Goal: Task Accomplishment & Management: Manage account settings

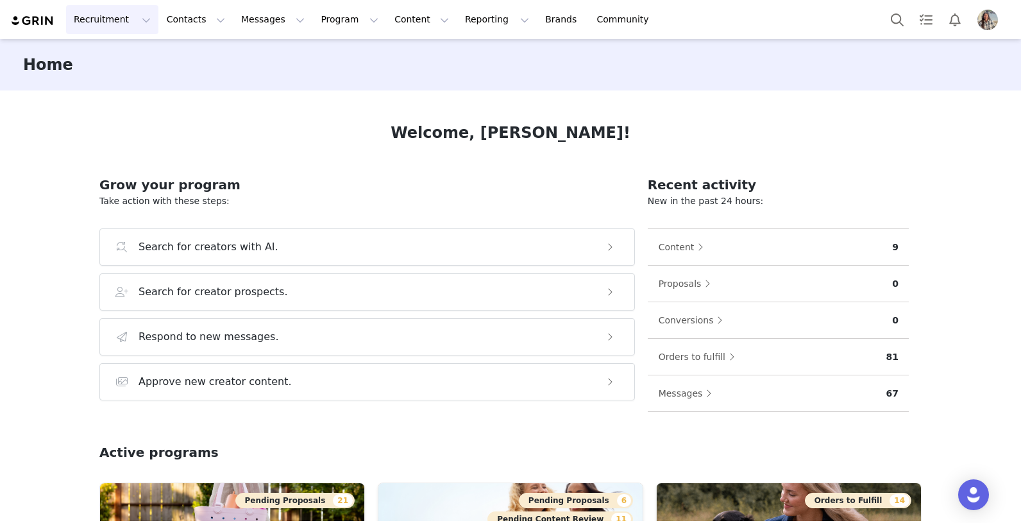
click at [84, 26] on button "Recruitment Recruitment" at bounding box center [112, 19] width 92 height 29
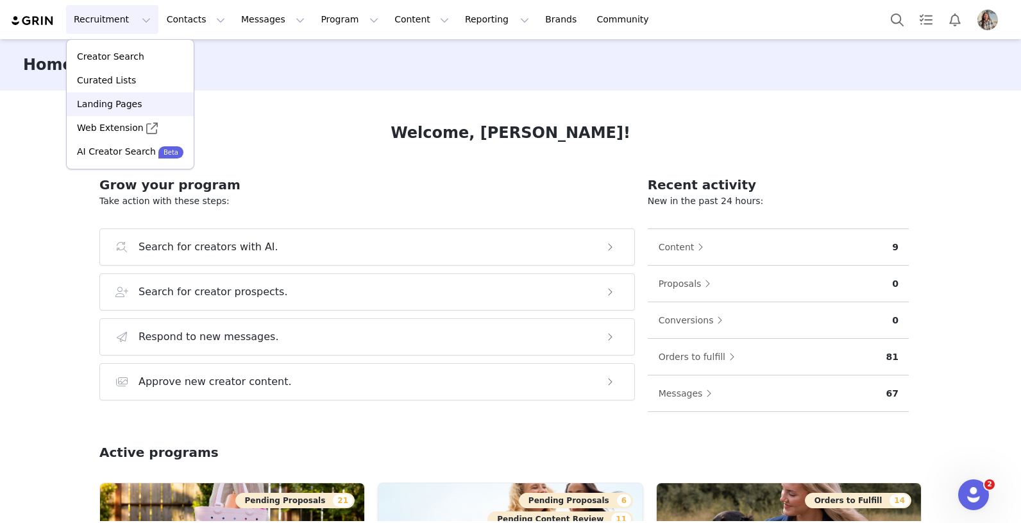
click at [121, 103] on p "Landing Pages" at bounding box center [109, 103] width 65 height 13
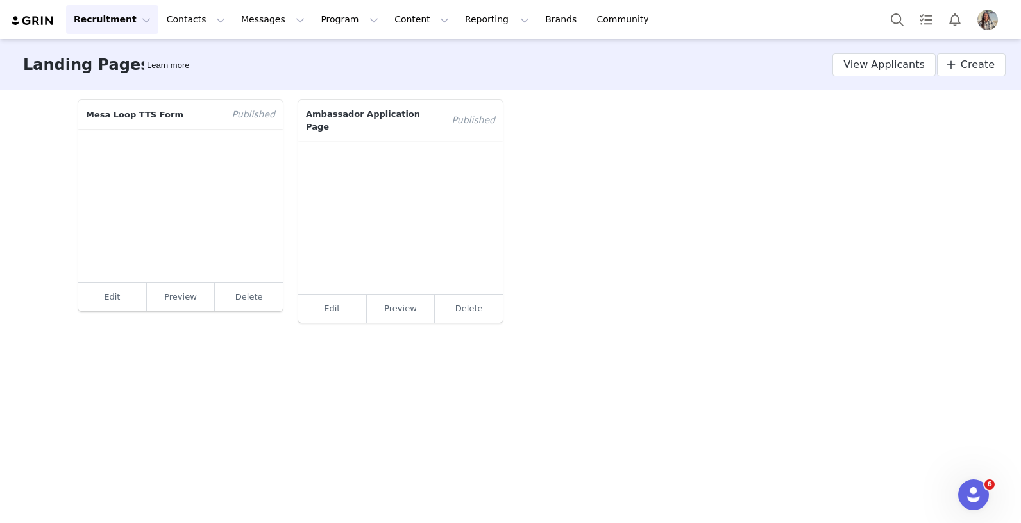
click at [394, 115] on p "Ambassador Application Page" at bounding box center [371, 120] width 146 height 40
click at [854, 67] on span "View Applicants" at bounding box center [883, 64] width 81 height 15
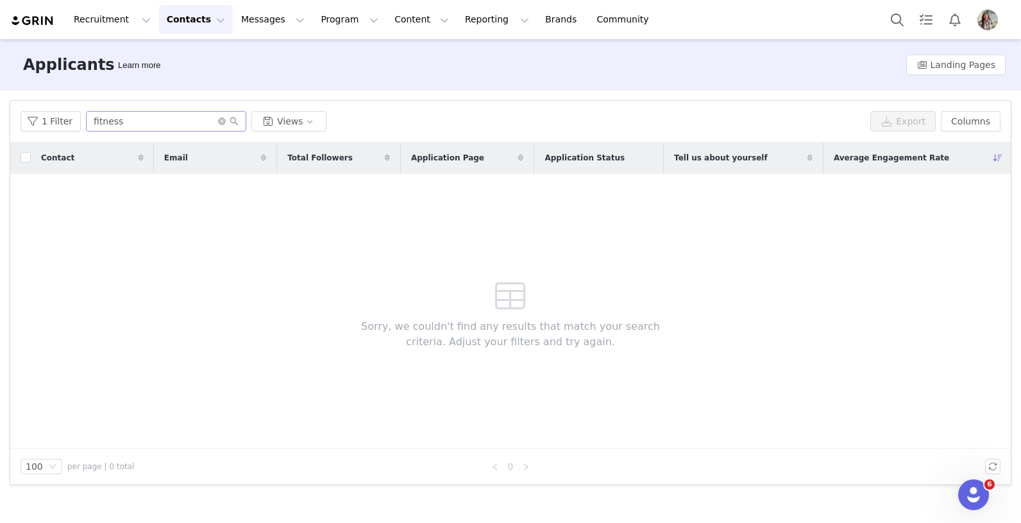
click at [221, 125] on span at bounding box center [228, 121] width 21 height 9
click at [218, 121] on icon "icon: close-circle" at bounding box center [222, 121] width 8 height 8
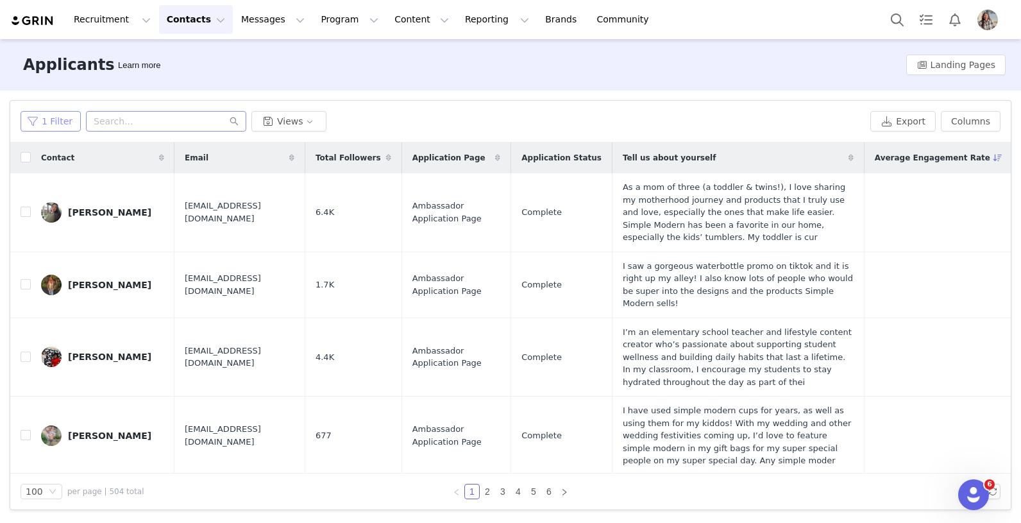
click at [58, 123] on button "1 Filter" at bounding box center [51, 121] width 60 height 21
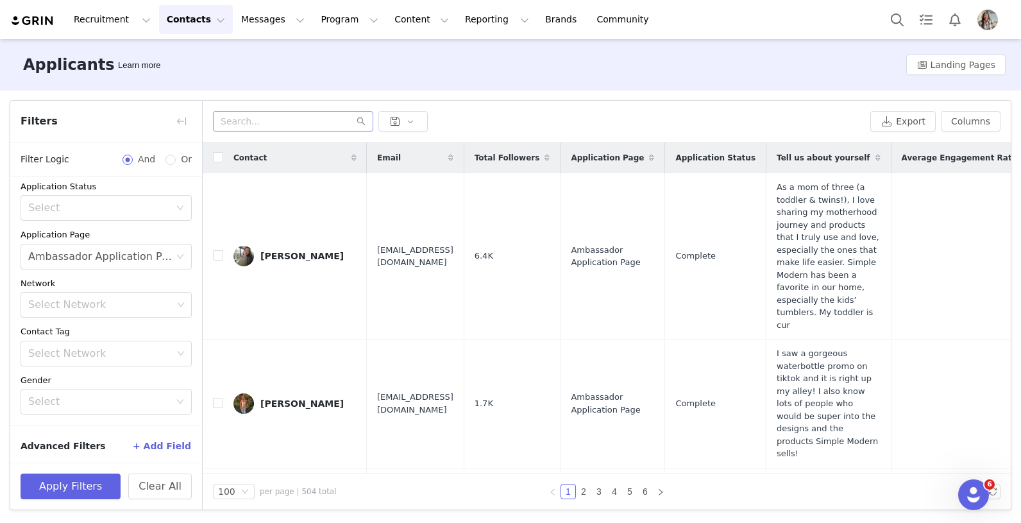
scroll to position [60, 0]
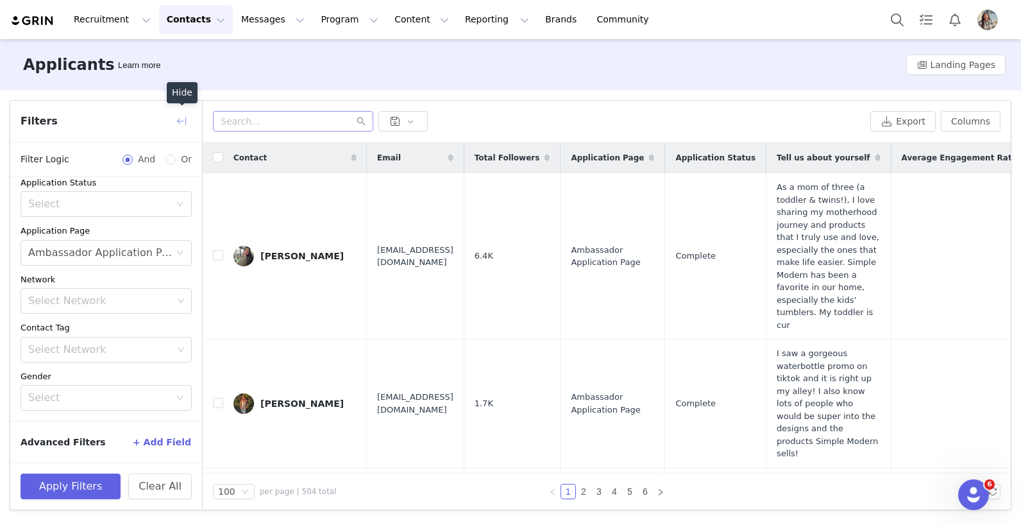
click at [189, 122] on button "button" at bounding box center [181, 121] width 21 height 21
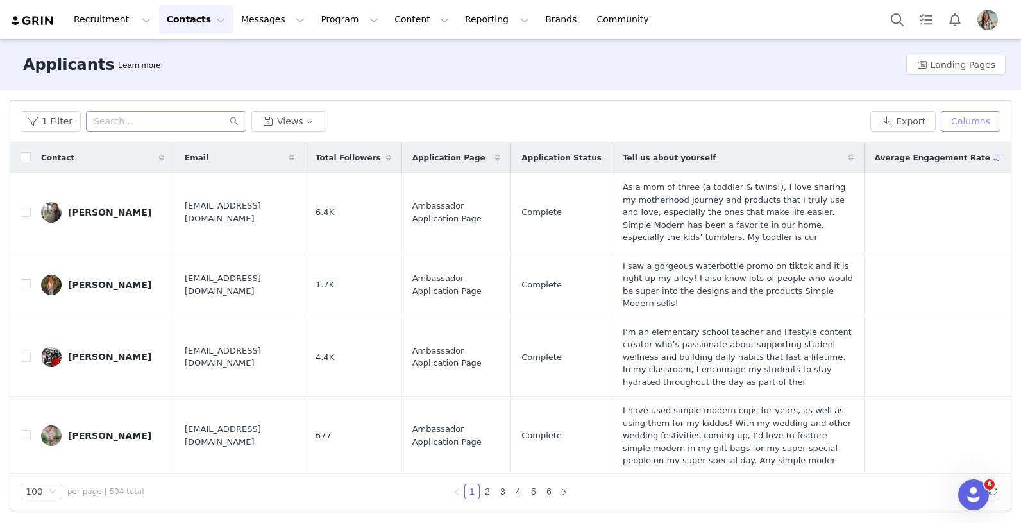
click at [980, 121] on button "Columns" at bounding box center [971, 121] width 60 height 21
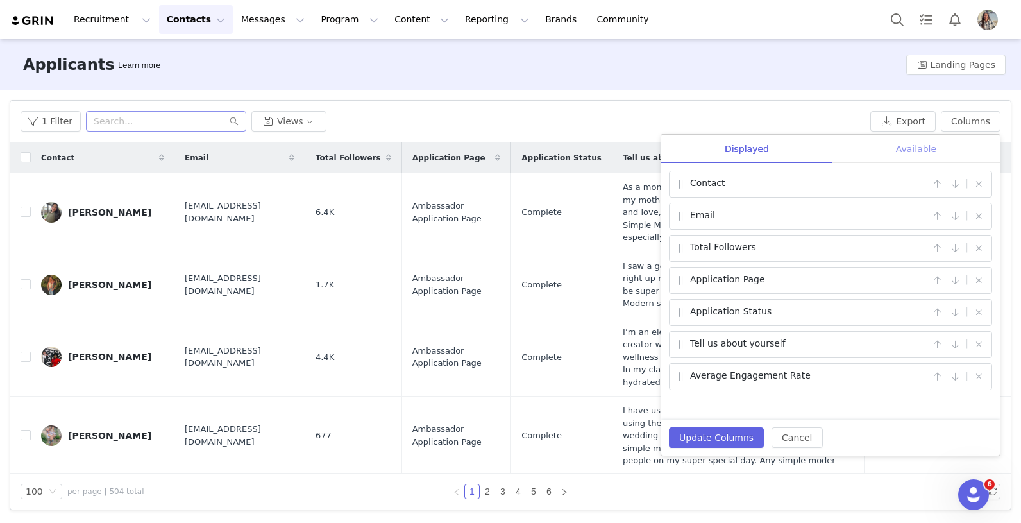
click at [931, 151] on div "Available" at bounding box center [915, 149] width 167 height 29
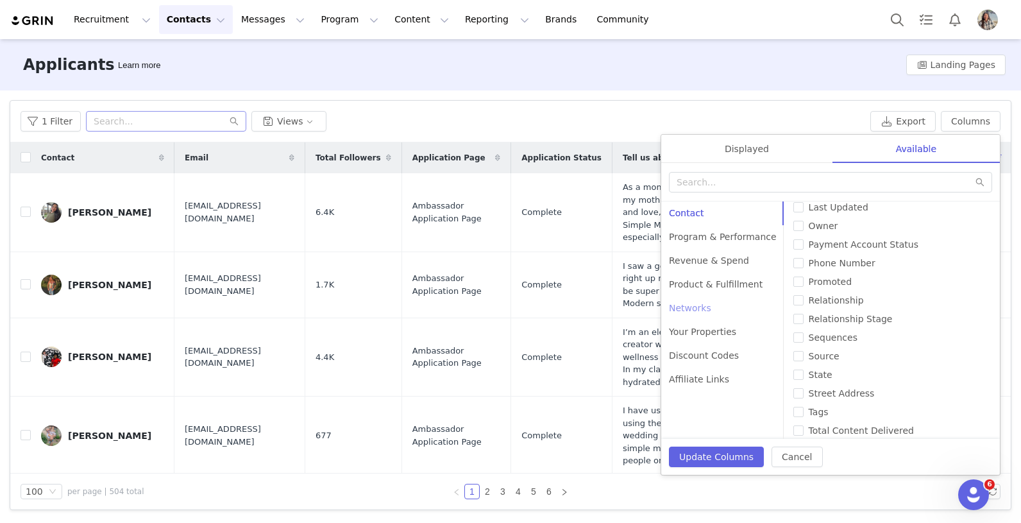
scroll to position [437, 0]
click at [712, 333] on div "Your Properties" at bounding box center [722, 332] width 123 height 24
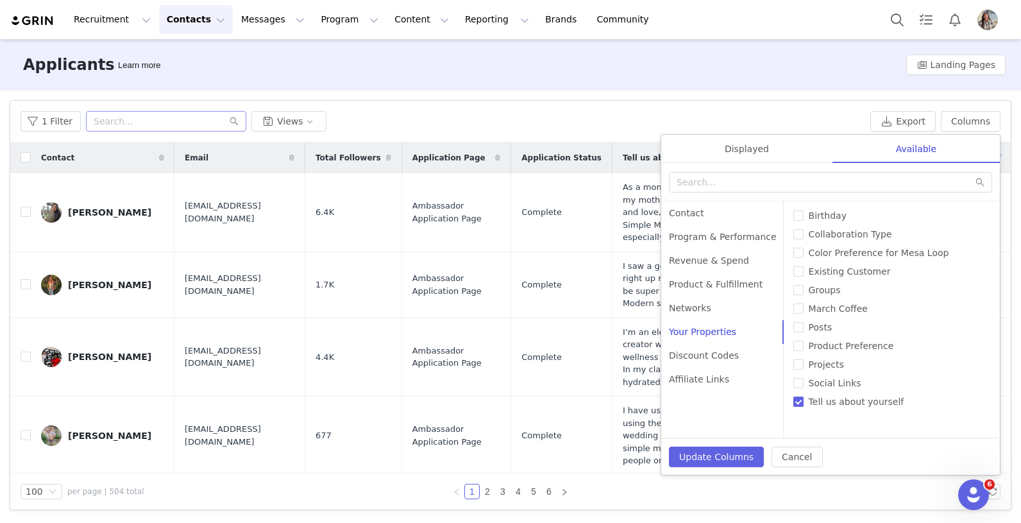
click at [705, 107] on div "1 Filter Views Export Columns Displayed Available Contact | Email | Total Follo…" at bounding box center [510, 122] width 1000 height 42
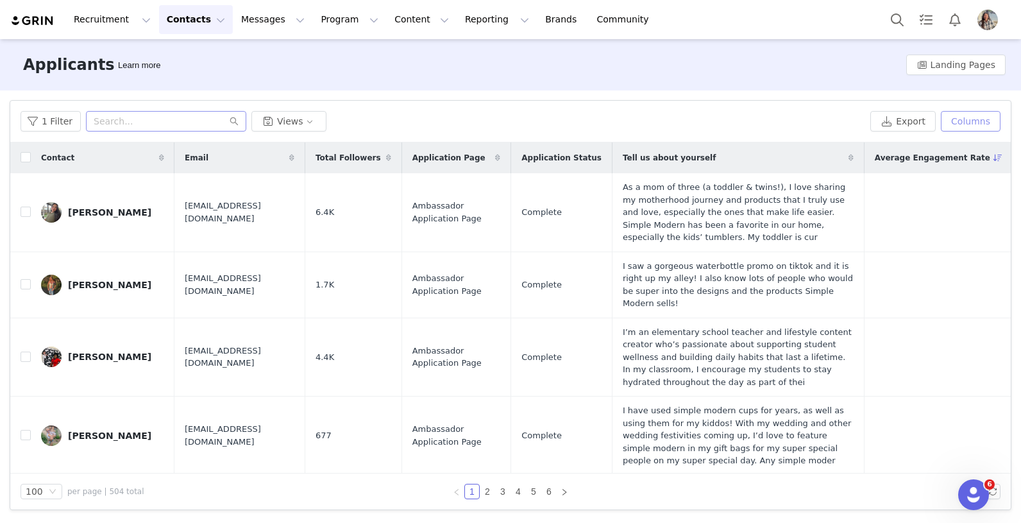
click at [973, 124] on button "Columns" at bounding box center [971, 121] width 60 height 21
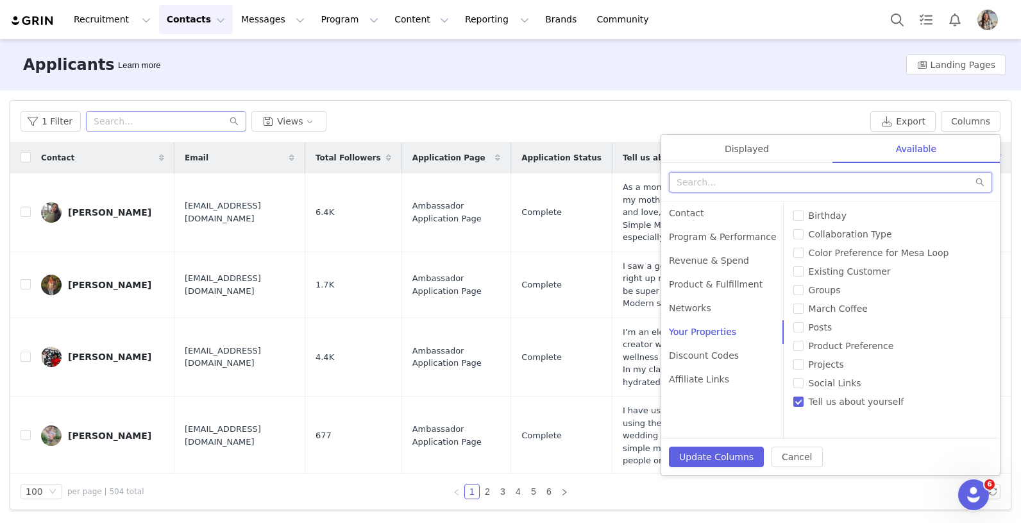
click at [773, 181] on input "text" at bounding box center [830, 182] width 323 height 21
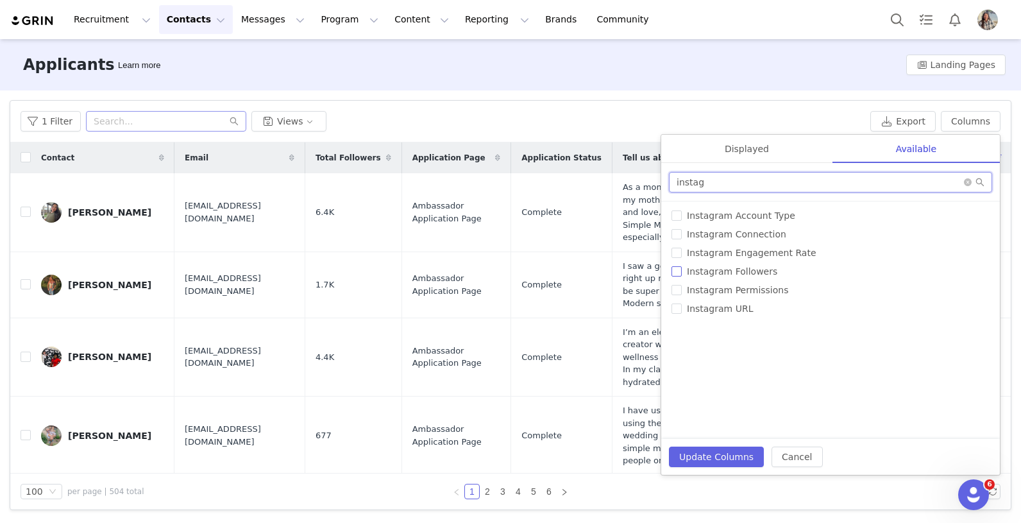
type input "instag"
click at [716, 269] on span "Instagram Followers" at bounding box center [732, 271] width 101 height 10
click at [682, 269] on input "Instagram Followers" at bounding box center [676, 271] width 10 height 10
checkbox input "true"
click at [744, 184] on input "instag" at bounding box center [830, 182] width 323 height 21
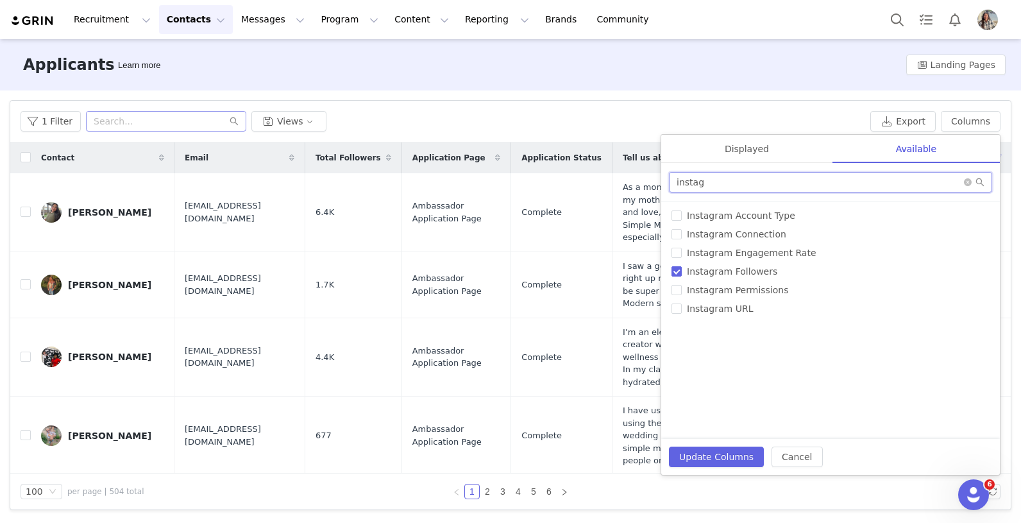
click at [744, 184] on input "instag" at bounding box center [830, 182] width 323 height 21
type input "tiktok"
drag, startPoint x: 678, startPoint y: 249, endPoint x: 696, endPoint y: 289, distance: 43.9
click at [678, 249] on input "Tiktok Followers" at bounding box center [676, 253] width 10 height 10
checkbox input "true"
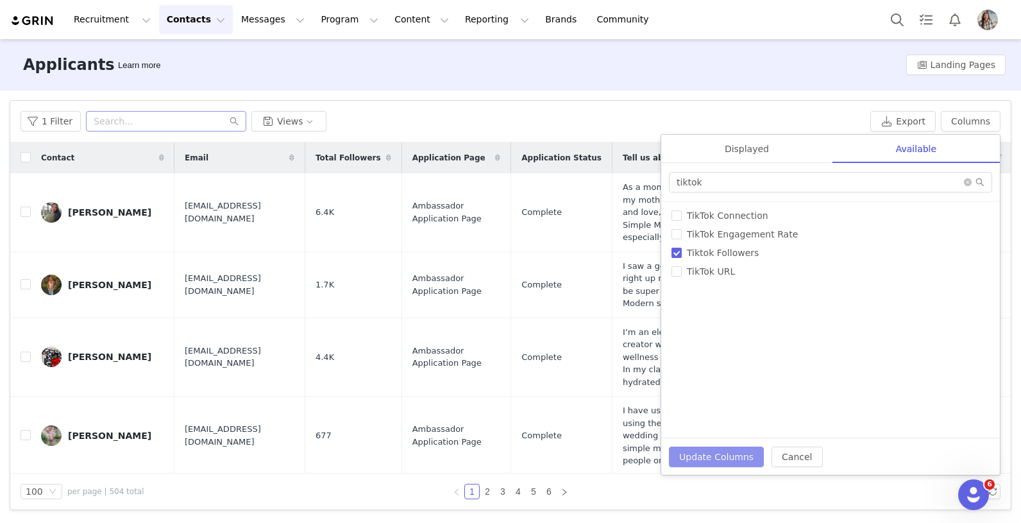
click at [722, 458] on button "Update Columns" at bounding box center [716, 456] width 95 height 21
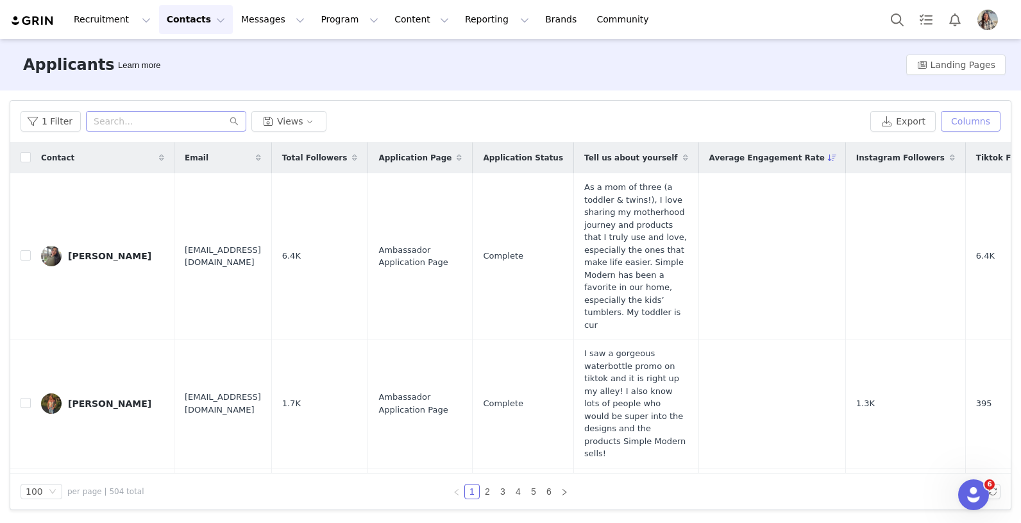
click at [966, 119] on button "Columns" at bounding box center [971, 121] width 60 height 21
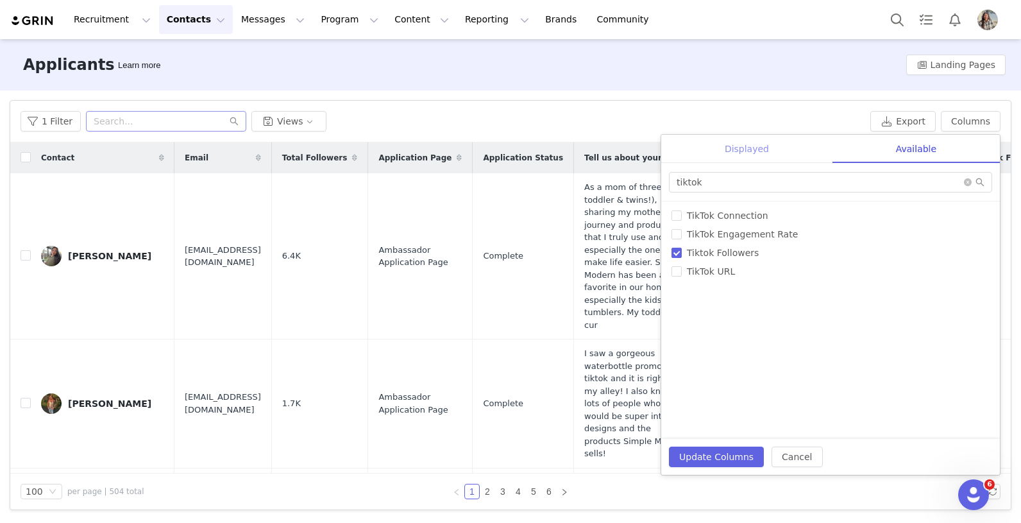
click at [762, 148] on div "Displayed" at bounding box center [746, 149] width 171 height 29
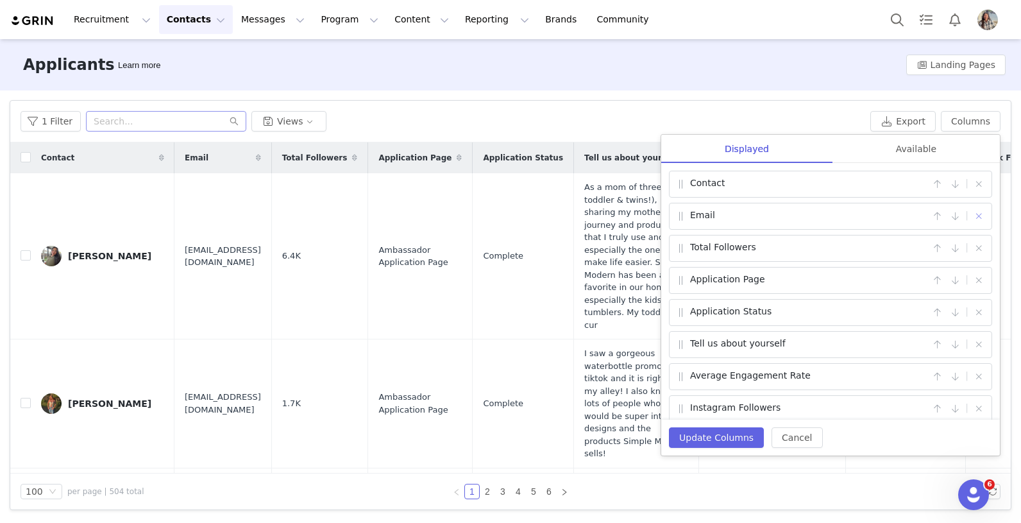
click at [980, 219] on button "button" at bounding box center [978, 215] width 15 height 15
click at [980, 248] on button "button" at bounding box center [978, 247] width 15 height 15
click at [980, 244] on button "button" at bounding box center [978, 247] width 15 height 15
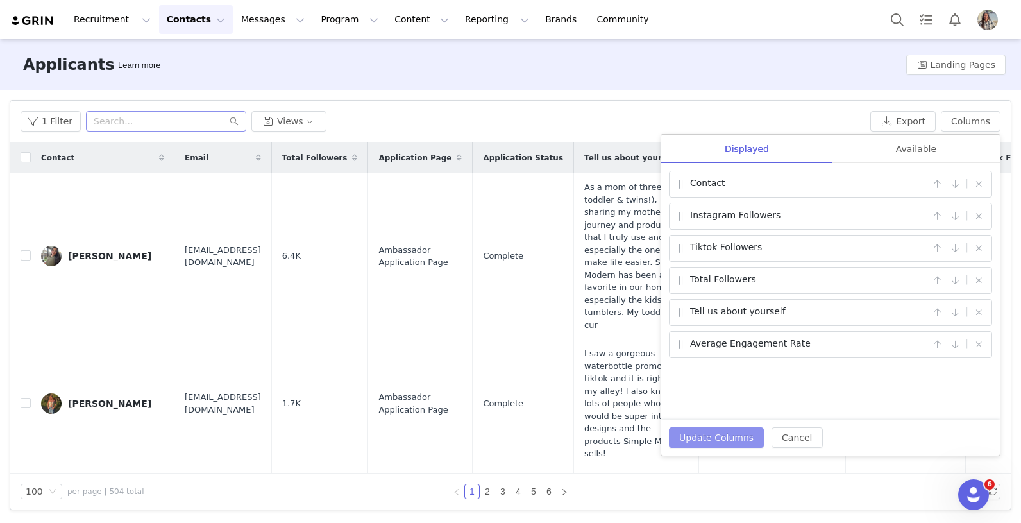
click at [723, 433] on button "Update Columns" at bounding box center [716, 437] width 95 height 21
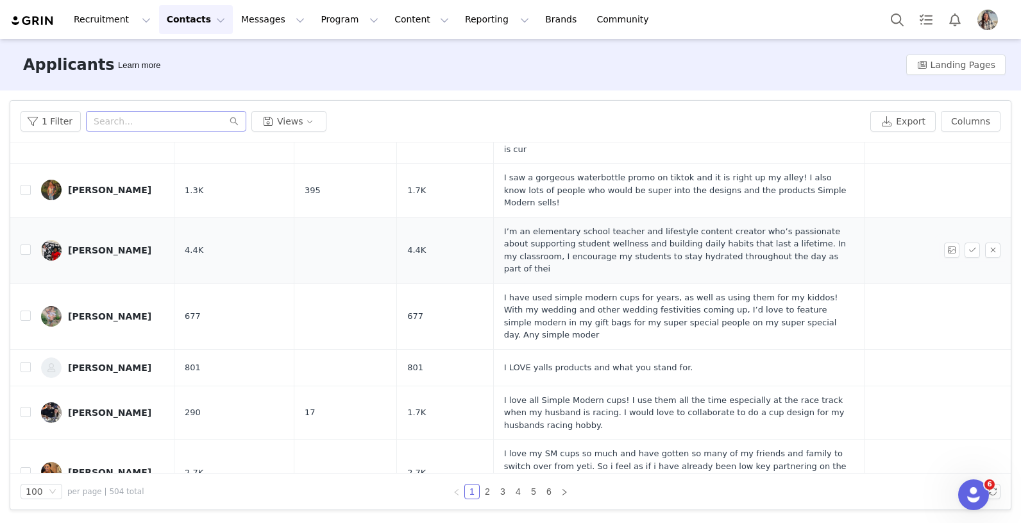
scroll to position [0, 0]
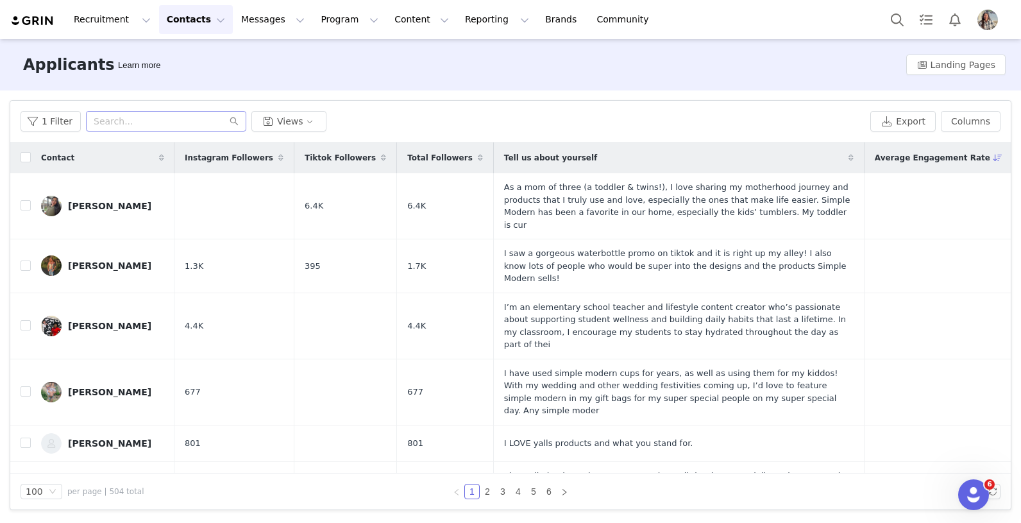
click at [328, 156] on span "Tiktok Followers" at bounding box center [340, 158] width 71 height 12
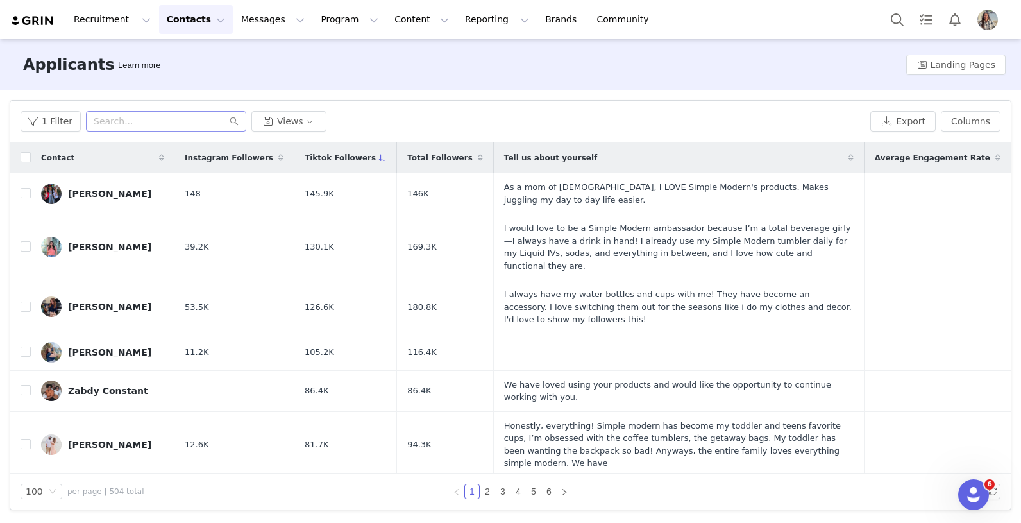
click at [223, 158] on span "Instagram Followers" at bounding box center [229, 158] width 88 height 12
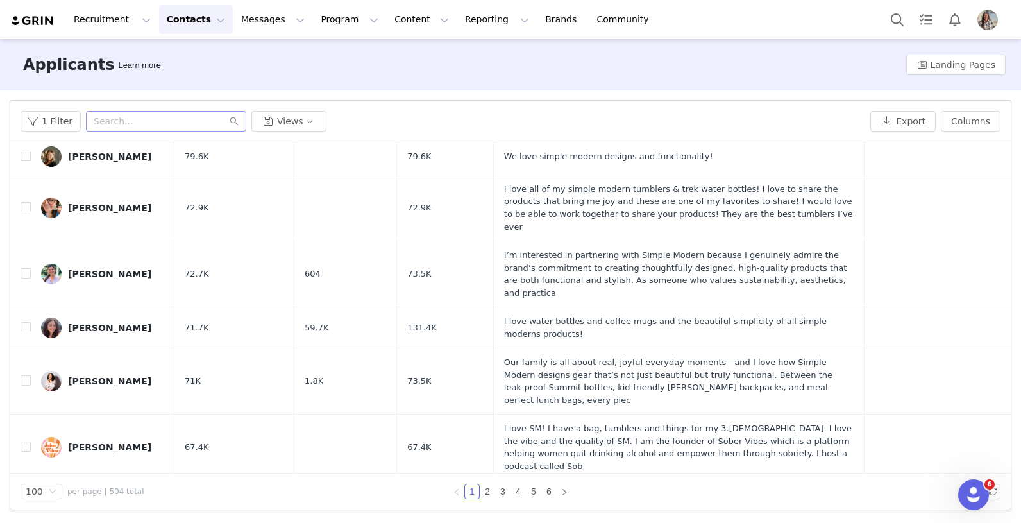
scroll to position [861, 0]
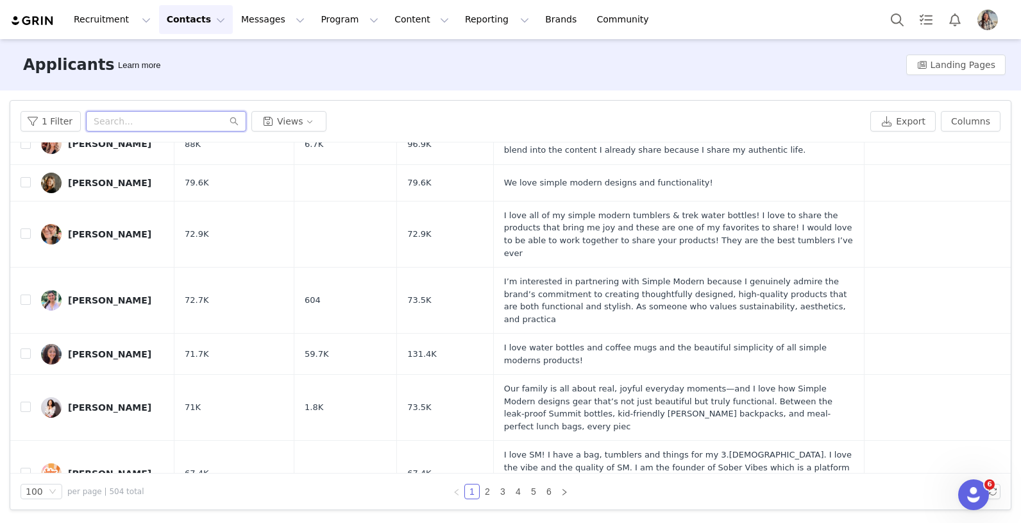
click at [131, 117] on input "text" at bounding box center [166, 121] width 160 height 21
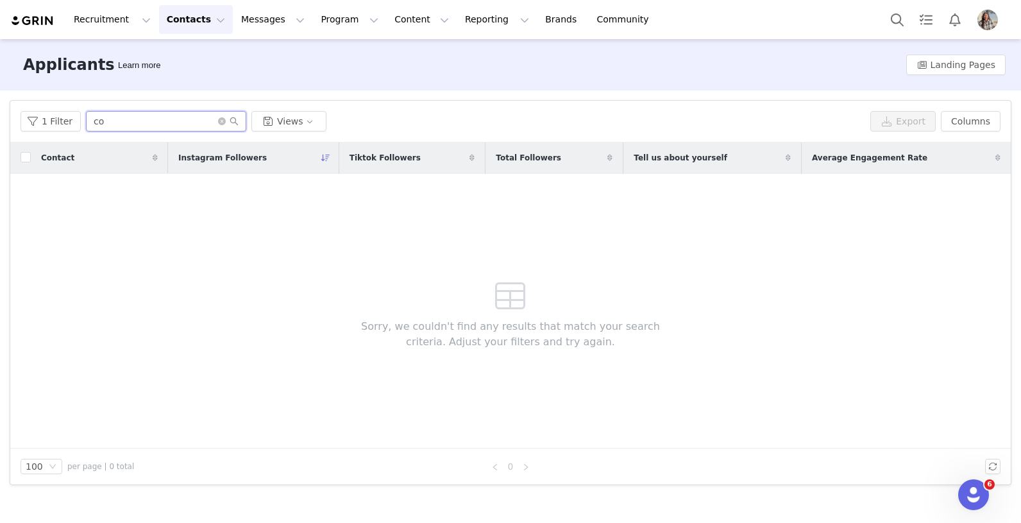
type input "c"
type input "v"
type input "c"
drag, startPoint x: 410, startPoint y: 262, endPoint x: 394, endPoint y: 249, distance: 21.0
click at [410, 262] on div "Sorry, we couldn't find any results that match your search criteria. Adjust you…" at bounding box center [510, 311] width 369 height 274
